Goal: Browse casually: Explore the website without a specific task or goal

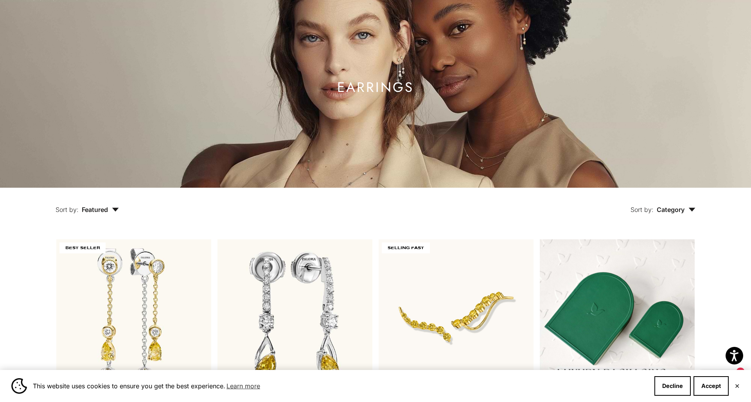
scroll to position [60, 0]
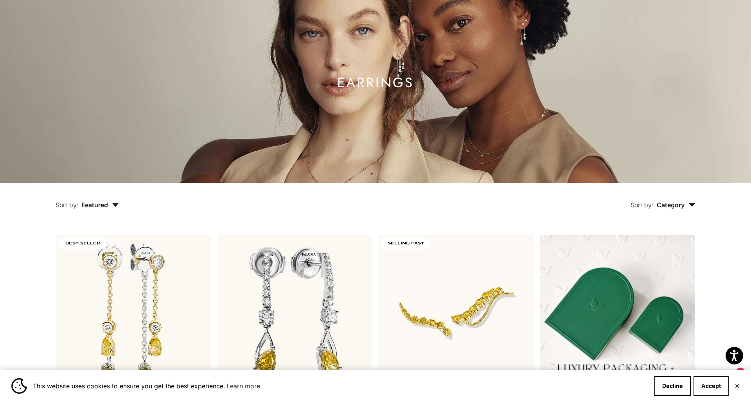
drag, startPoint x: 707, startPoint y: 386, endPoint x: 701, endPoint y: 383, distance: 7.2
click at [707, 386] on button "Accept" at bounding box center [711, 386] width 35 height 20
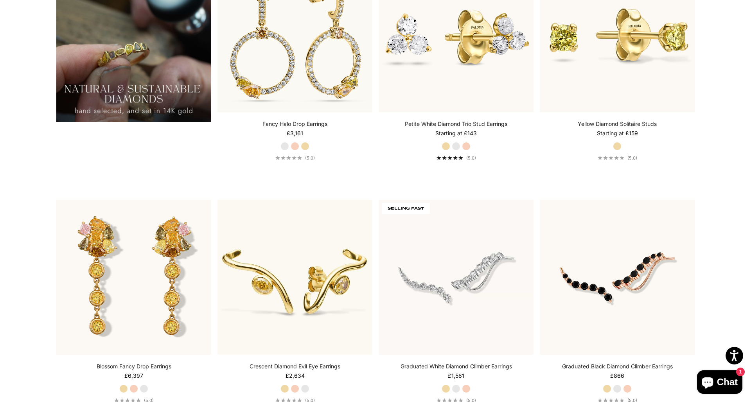
scroll to position [890, 0]
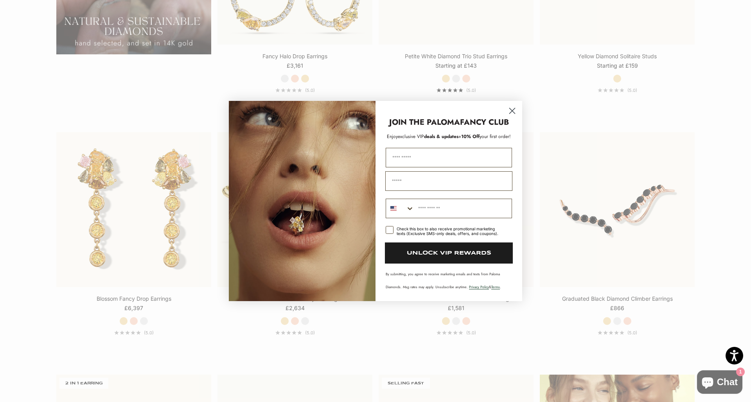
click at [510, 111] on circle "Close dialog" at bounding box center [512, 110] width 13 height 13
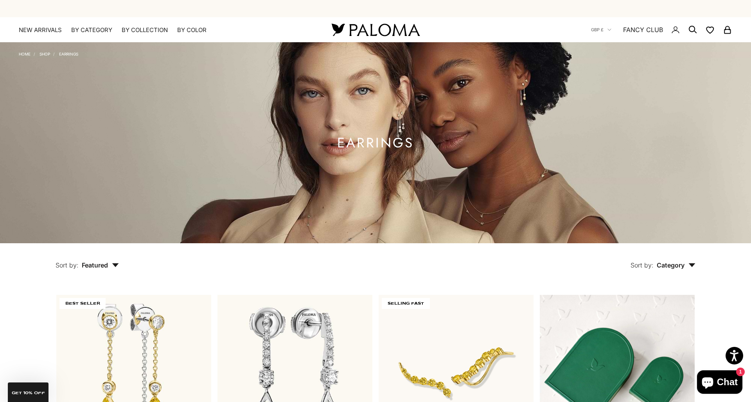
scroll to position [0, 0]
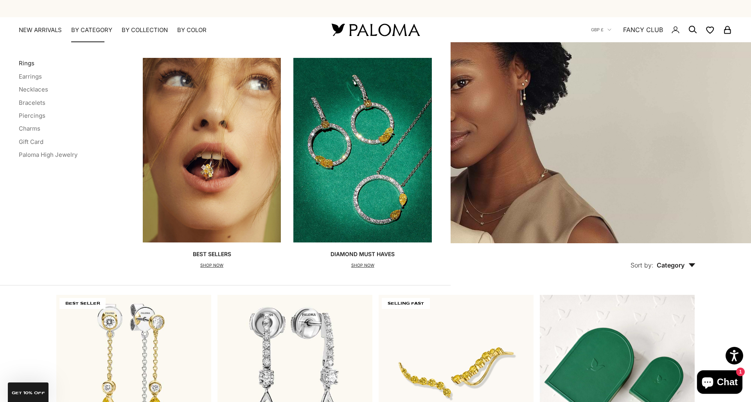
click at [31, 63] on link "Rings" at bounding box center [27, 62] width 16 height 7
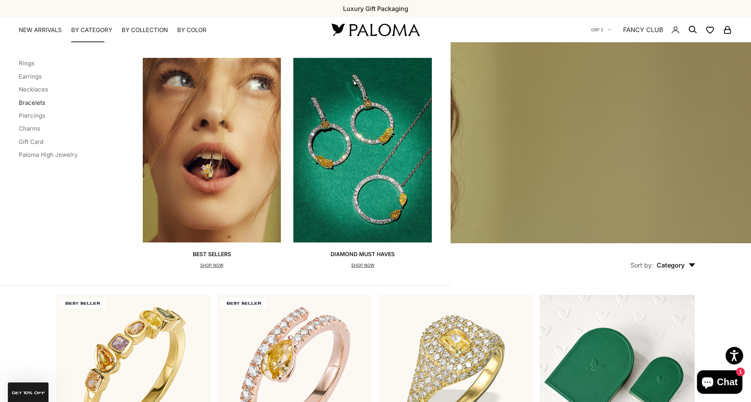
click at [35, 103] on link "Bracelets" at bounding box center [32, 102] width 27 height 7
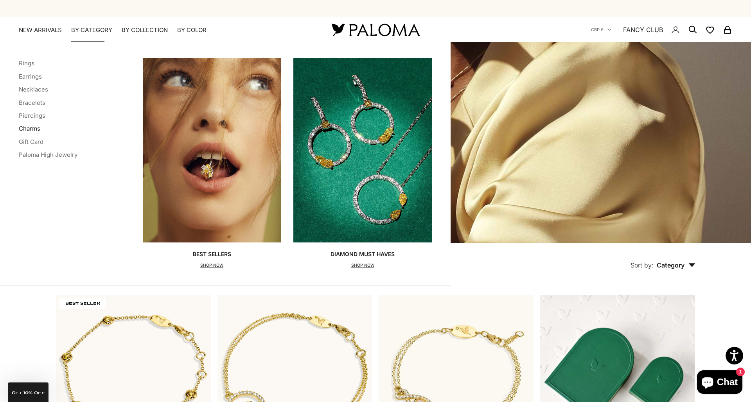
click at [28, 129] on link "Charms" at bounding box center [30, 128] width 22 height 7
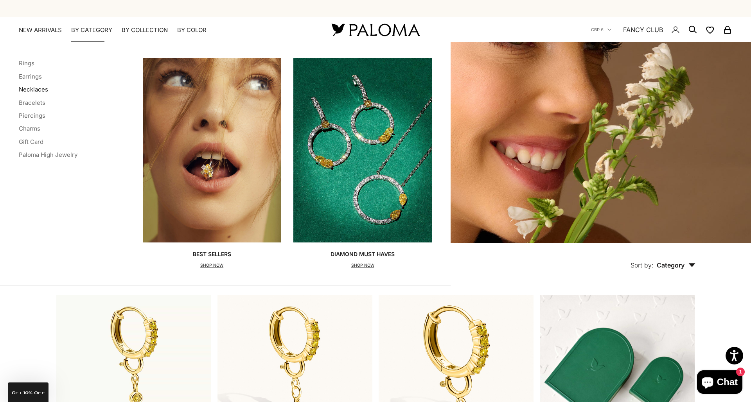
click at [27, 88] on link "Necklaces" at bounding box center [33, 89] width 29 height 7
